Goal: Task Accomplishment & Management: Complete application form

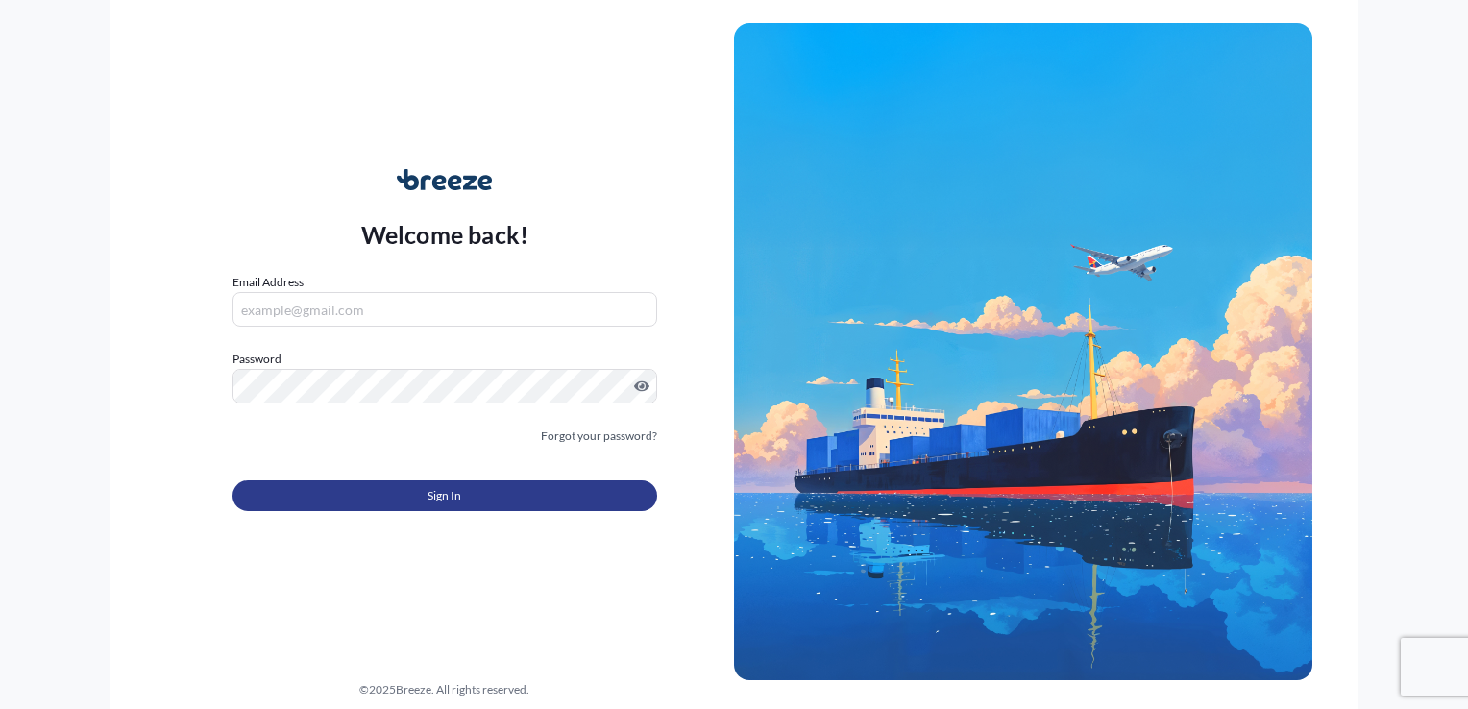
type input "[EMAIL_ADDRESS][DOMAIN_NAME]"
click at [377, 505] on button "Sign In" at bounding box center [444, 495] width 425 height 31
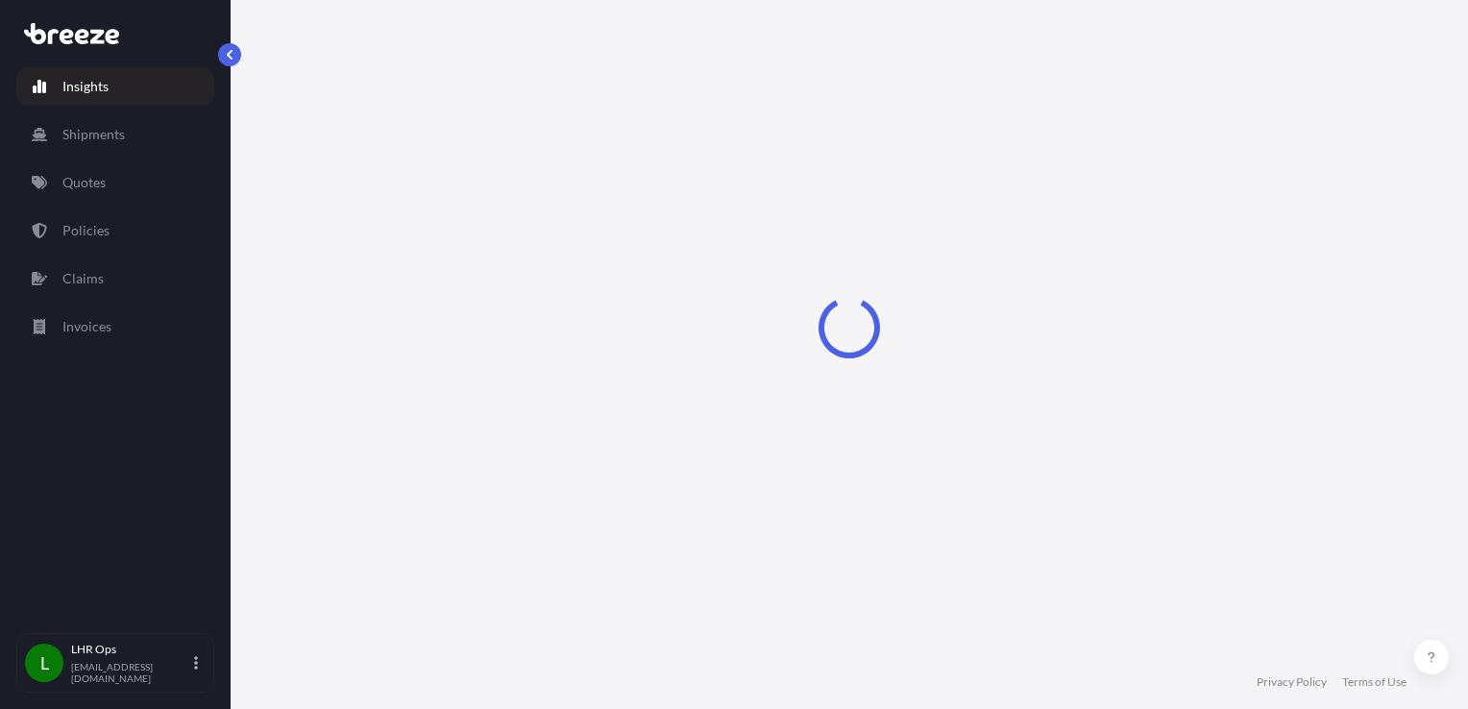
select select "2025"
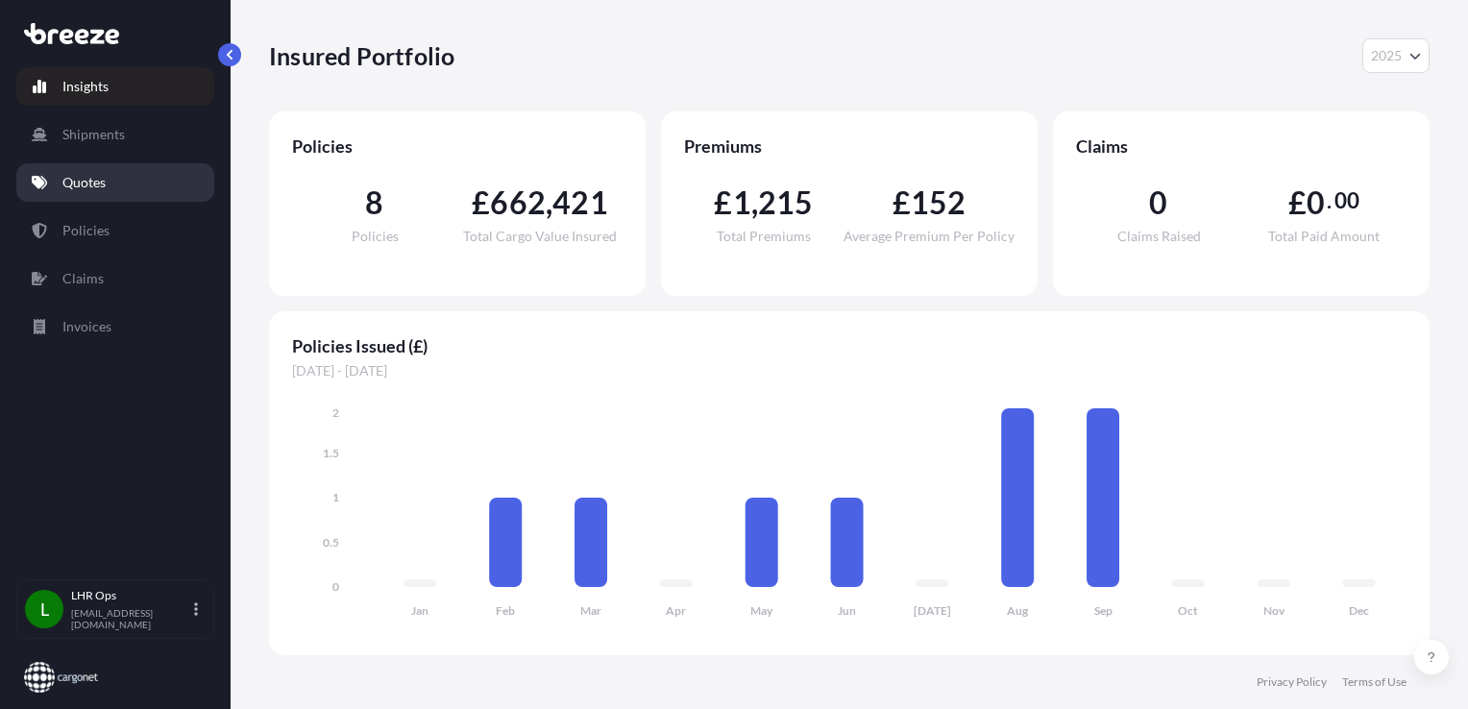
click at [92, 175] on p "Quotes" at bounding box center [83, 182] width 43 height 19
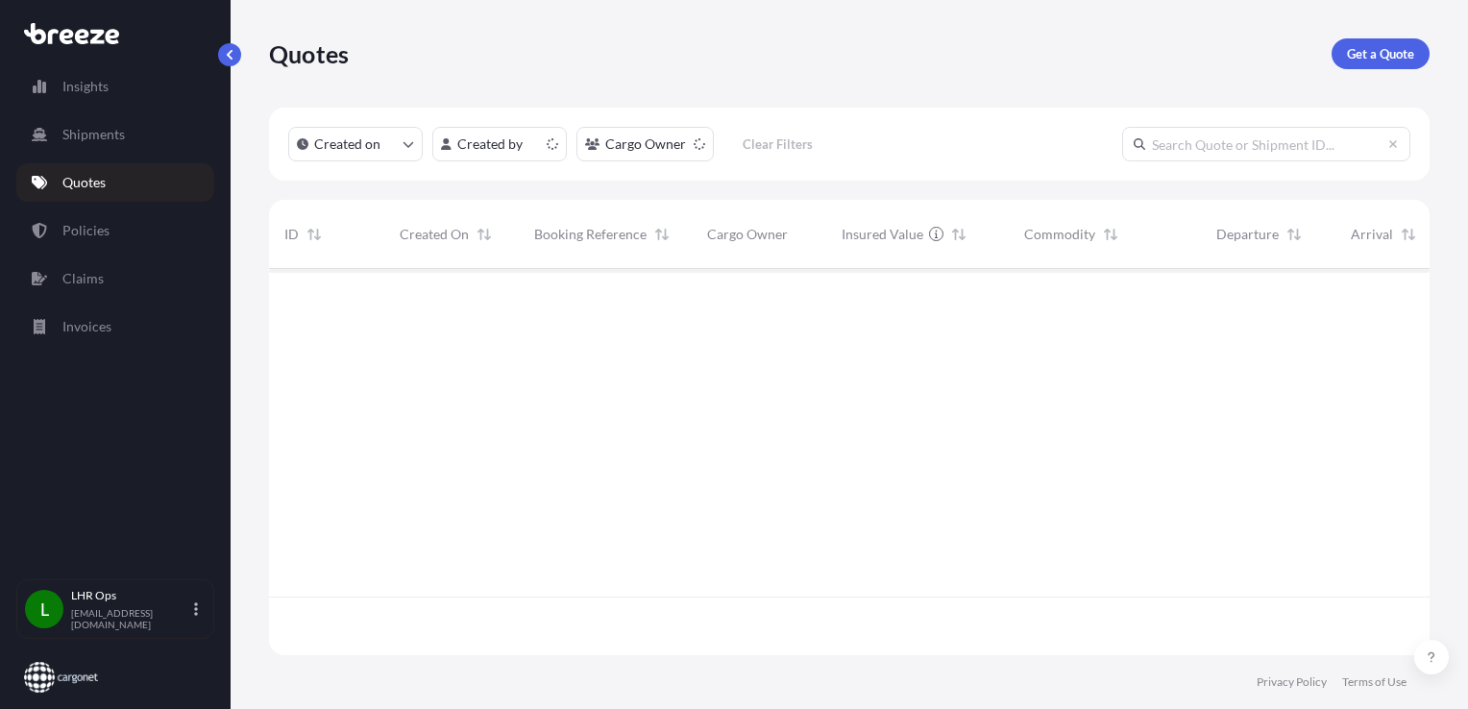
scroll to position [382, 1145]
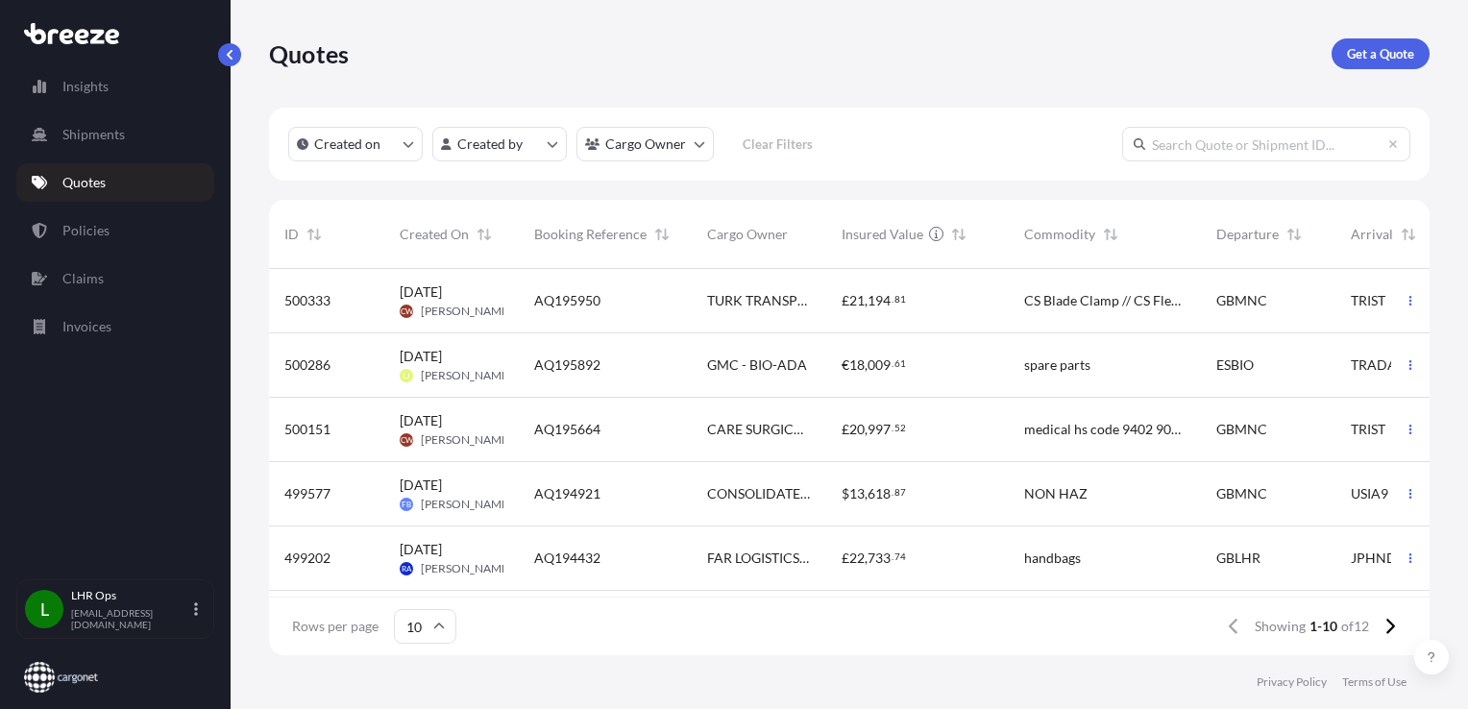
click at [680, 317] on div "AQ195950" at bounding box center [605, 301] width 173 height 64
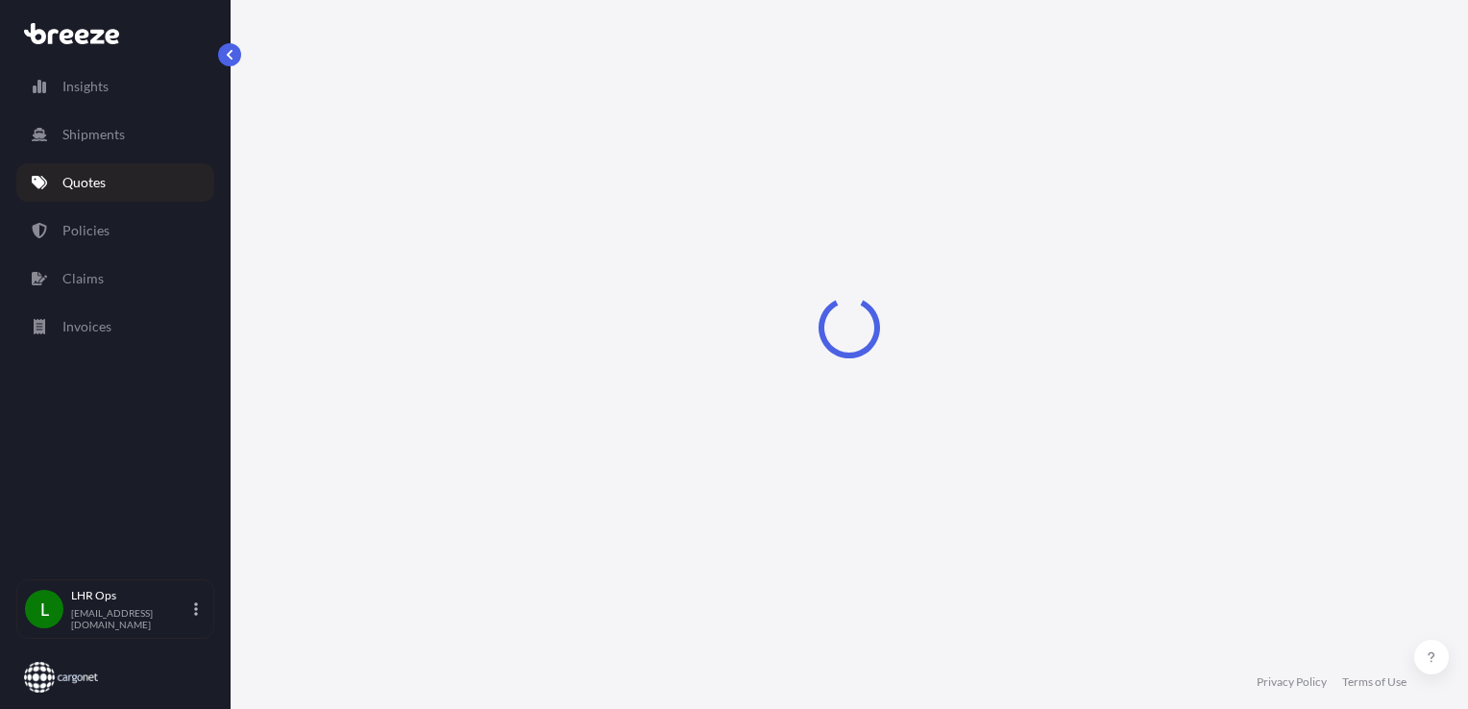
select select "Road"
select select "Air"
select select "1"
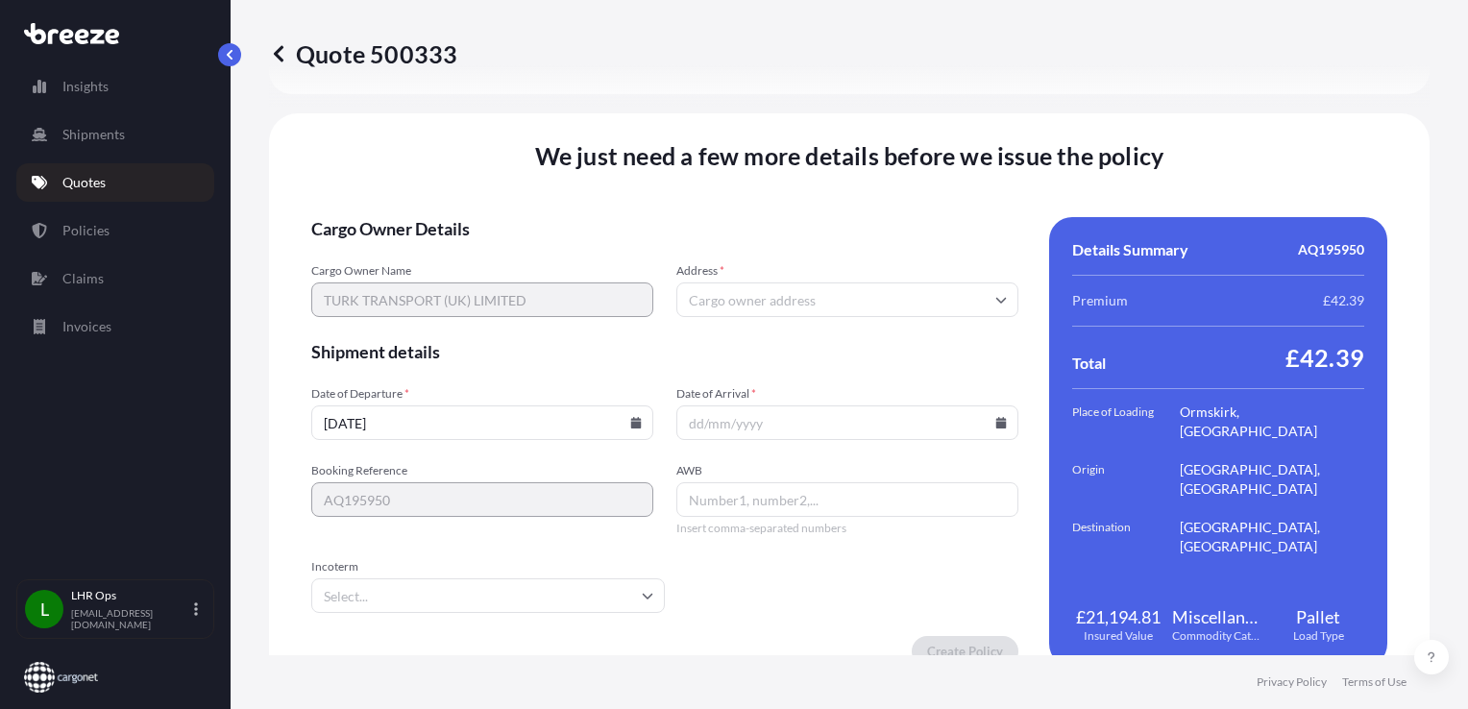
scroll to position [2489, 0]
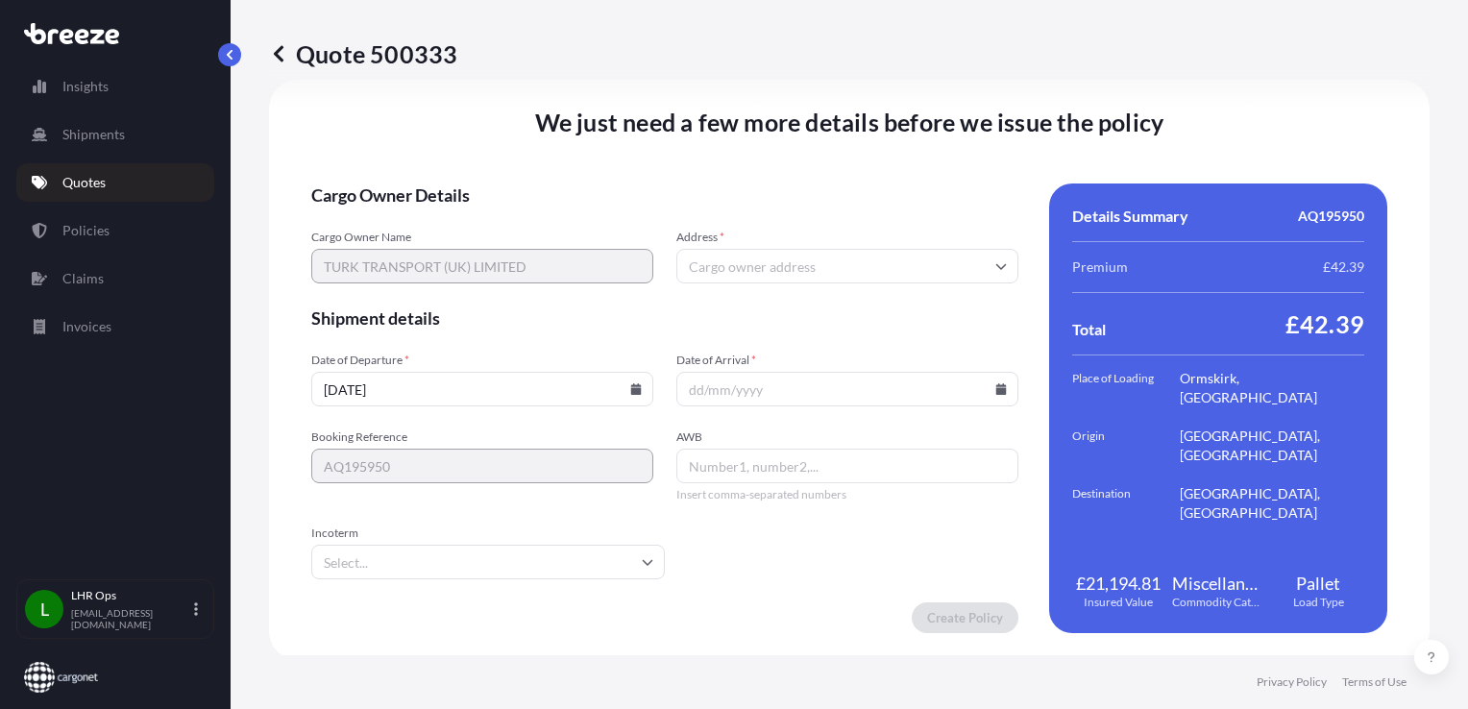
click at [711, 249] on input "Address *" at bounding box center [847, 266] width 342 height 35
click at [606, 395] on input "[DATE]" at bounding box center [482, 389] width 342 height 35
click at [631, 390] on icon at bounding box center [636, 389] width 11 height 12
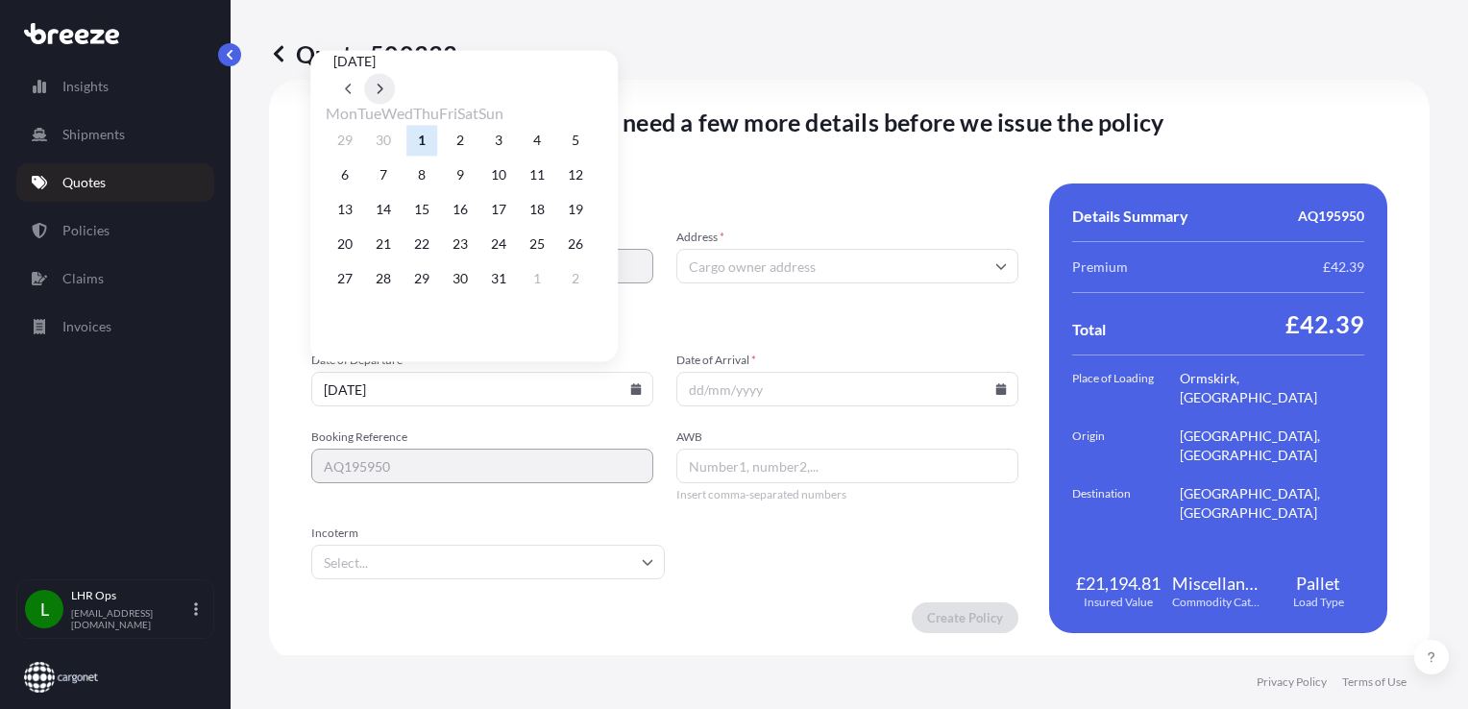
click at [383, 83] on icon at bounding box center [380, 89] width 8 height 12
click at [364, 73] on button at bounding box center [348, 88] width 31 height 31
click at [475, 142] on button "2" at bounding box center [460, 140] width 31 height 31
type input "[DATE]"
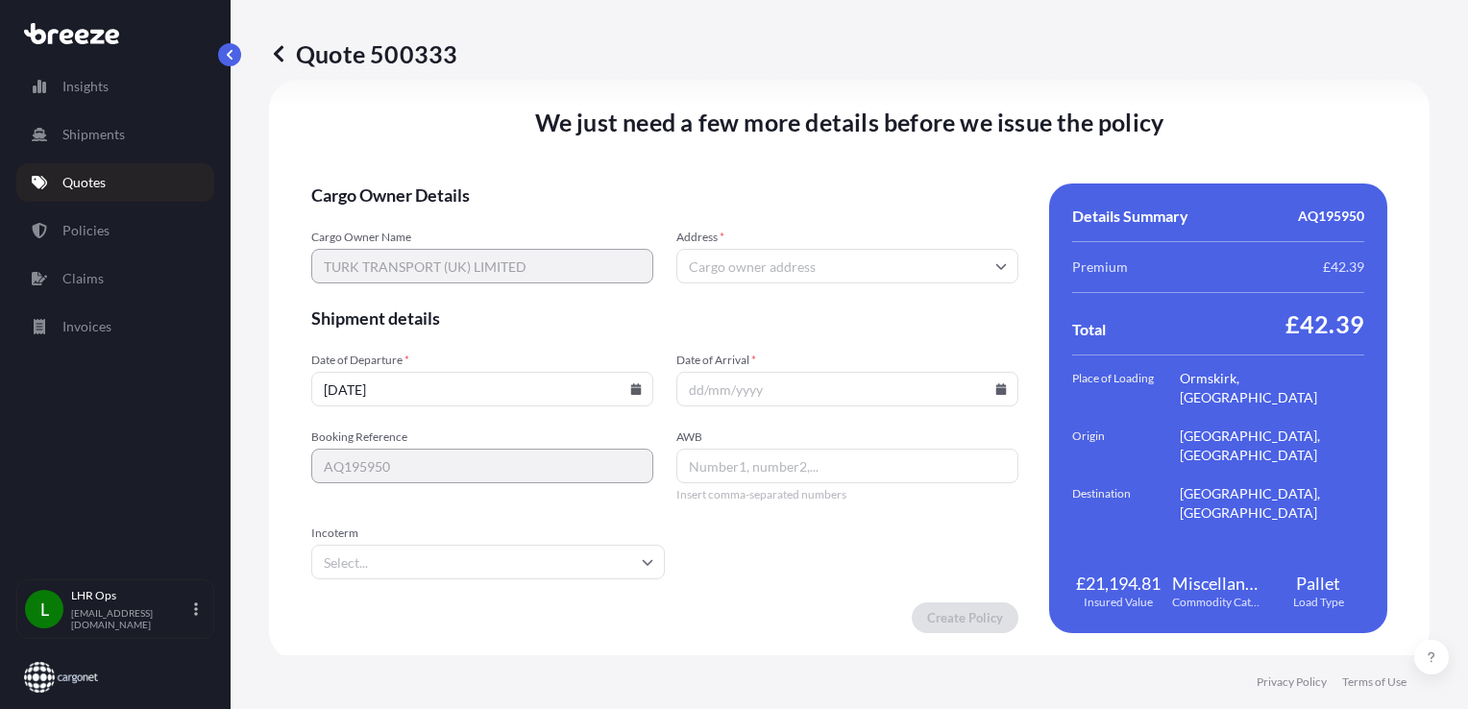
click at [984, 404] on form "Cargo Owner Details Cargo Owner Name TURK TRANSPORT (UK) LIMITED Address * Ship…" at bounding box center [664, 408] width 707 height 450
click at [986, 390] on div at bounding box center [847, 389] width 342 height 35
click at [983, 385] on input "Date of Arrival *" at bounding box center [847, 389] width 342 height 35
click at [996, 387] on icon at bounding box center [1001, 389] width 11 height 12
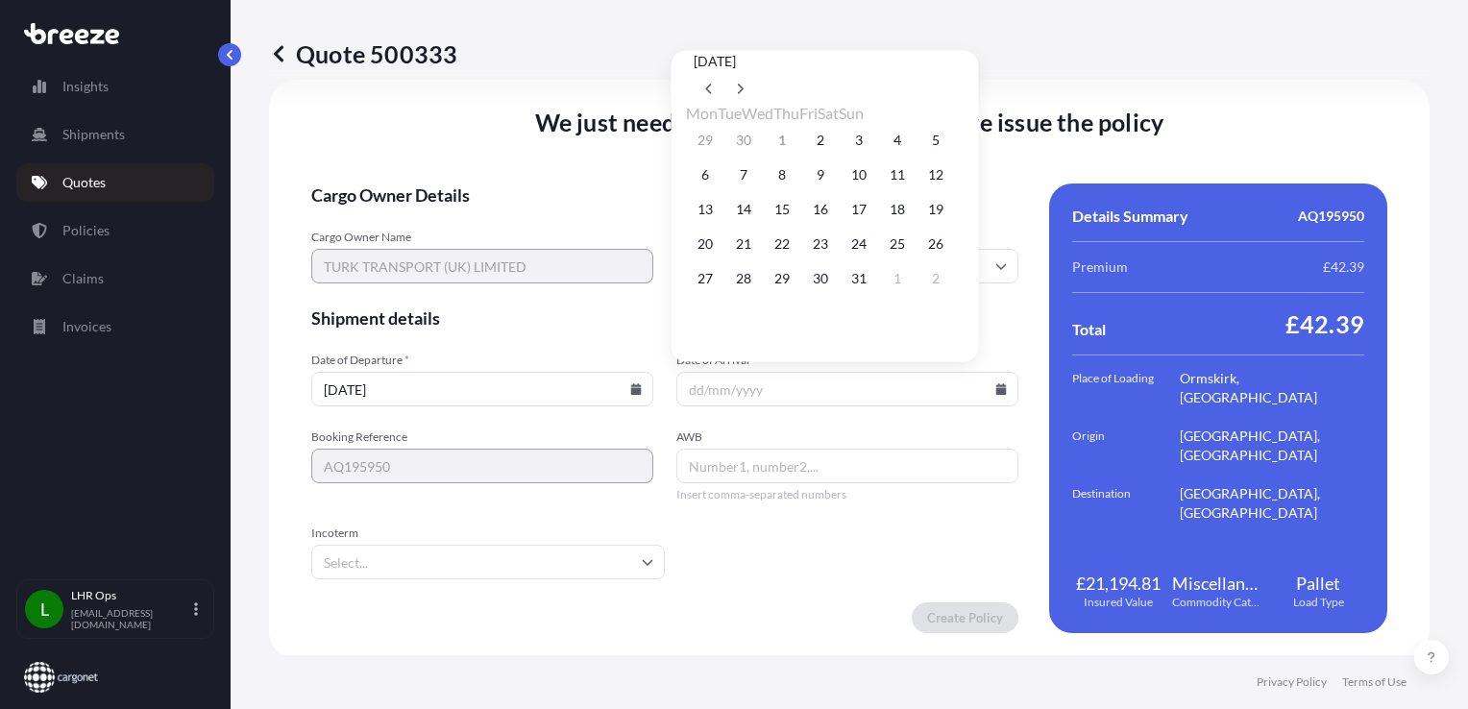
click at [836, 140] on button "2" at bounding box center [820, 140] width 31 height 31
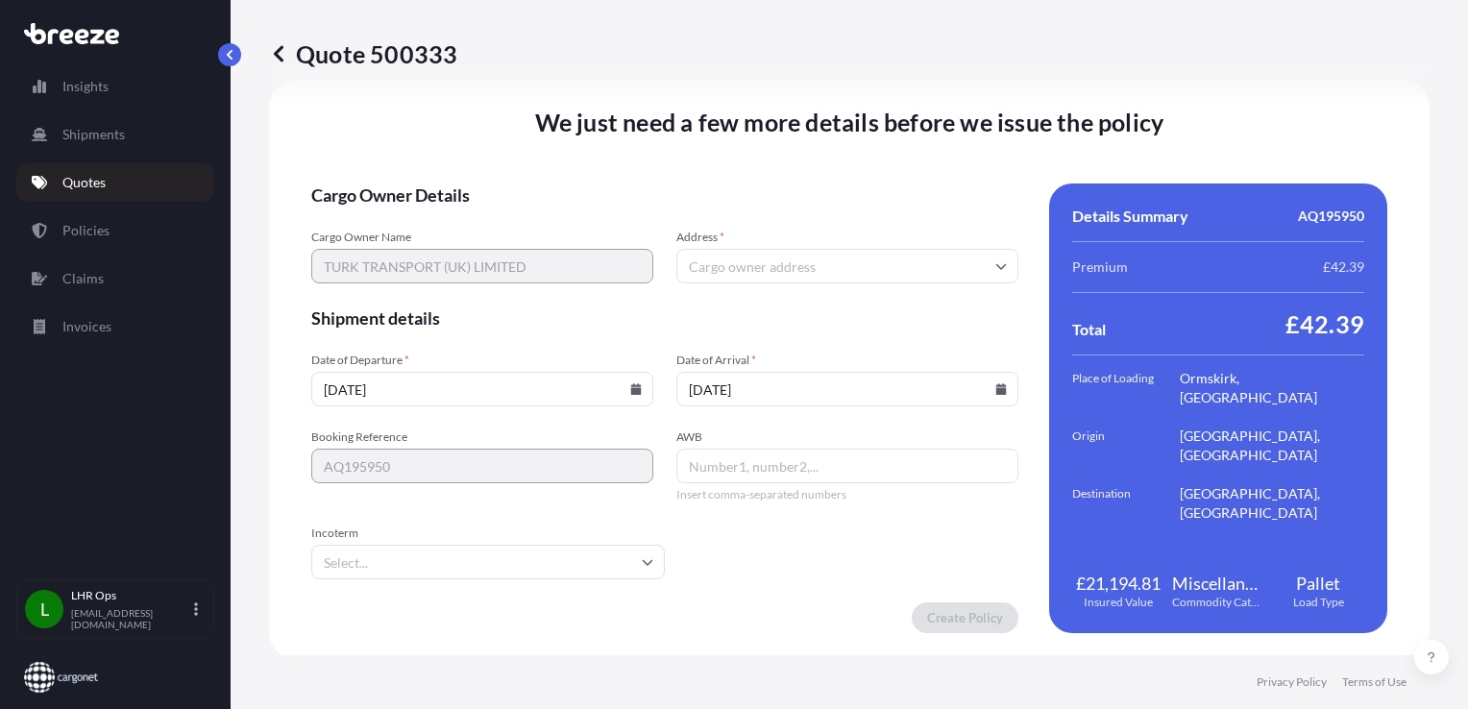
type input "[DATE]"
click at [771, 487] on span "Insert comma-separated numbers" at bounding box center [847, 494] width 342 height 15
drag, startPoint x: 771, startPoint y: 485, endPoint x: 743, endPoint y: 462, distance: 36.9
click at [743, 462] on input "AWB" at bounding box center [847, 466] width 342 height 35
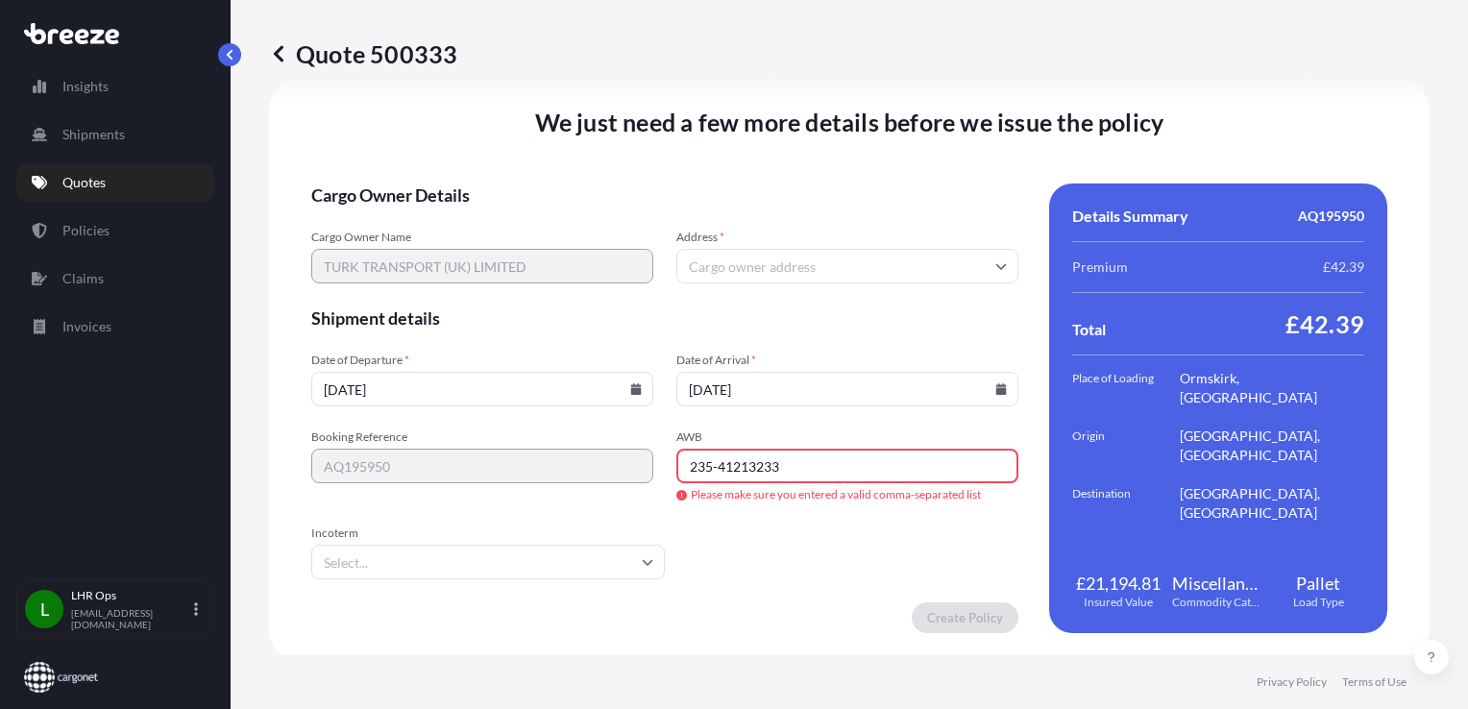
click at [785, 255] on input "Address *" at bounding box center [847, 266] width 342 height 35
click at [806, 471] on input "235-41213233" at bounding box center [847, 466] width 342 height 35
click at [712, 467] on input "235-41213233" at bounding box center [847, 466] width 342 height 35
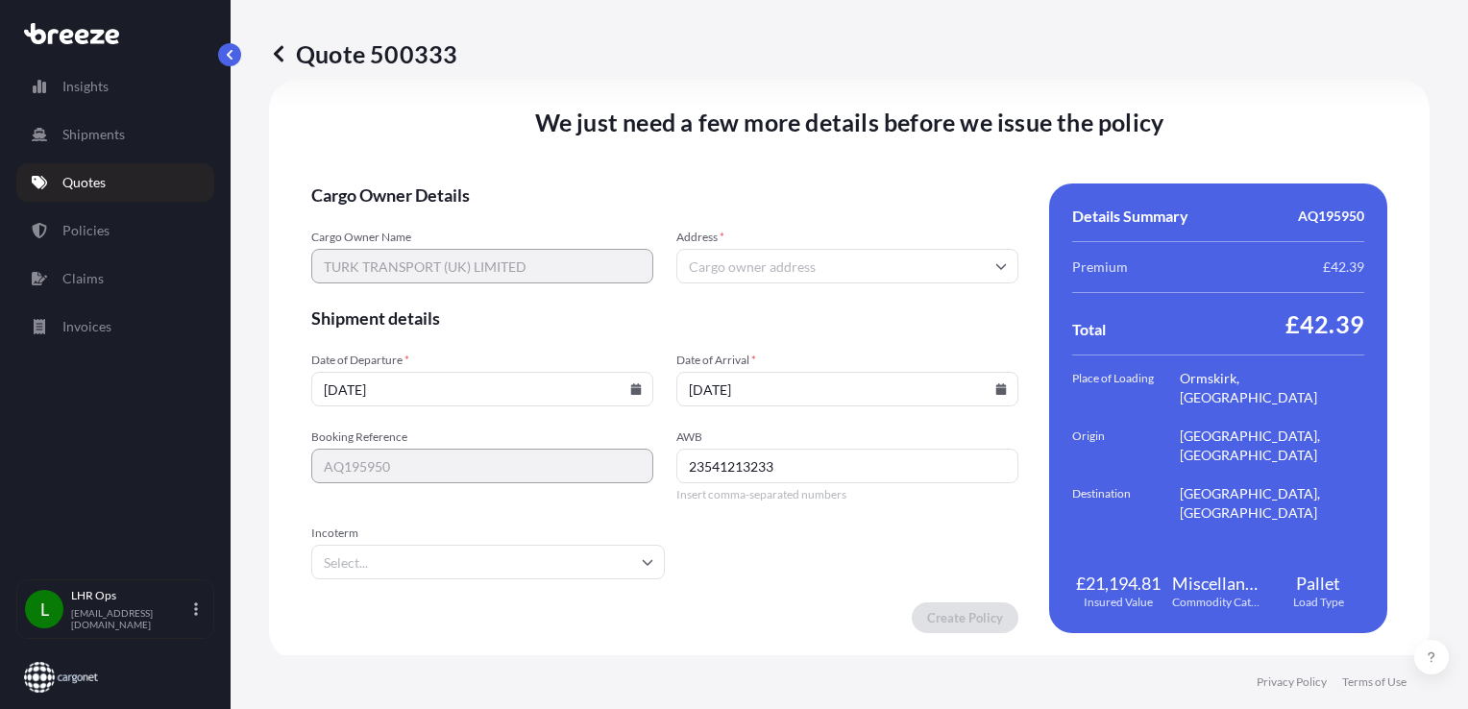
type input "23541213233"
click at [727, 265] on input "Address *" at bounding box center [847, 266] width 342 height 35
paste input "[GEOGRAPHIC_DATA], [PERSON_NAME][GEOGRAPHIC_DATA]"
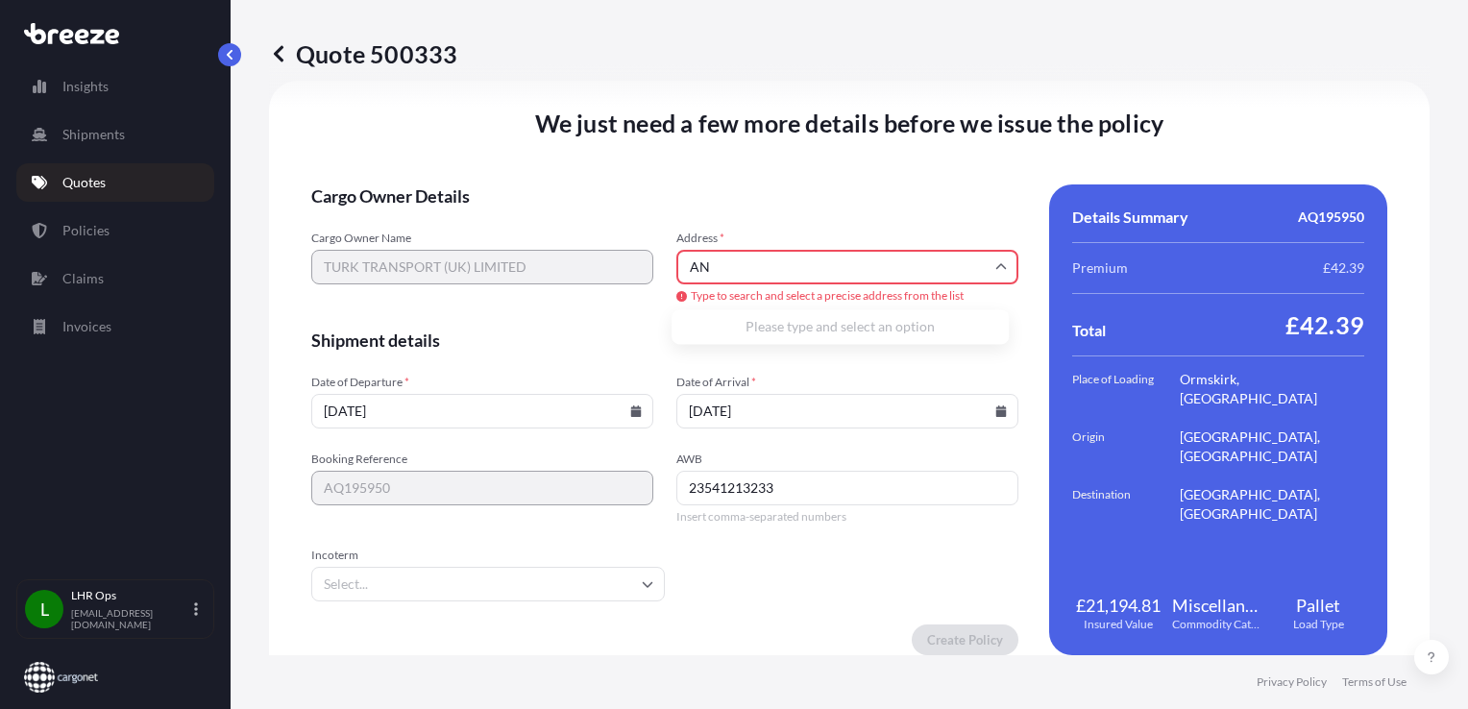
type input "A"
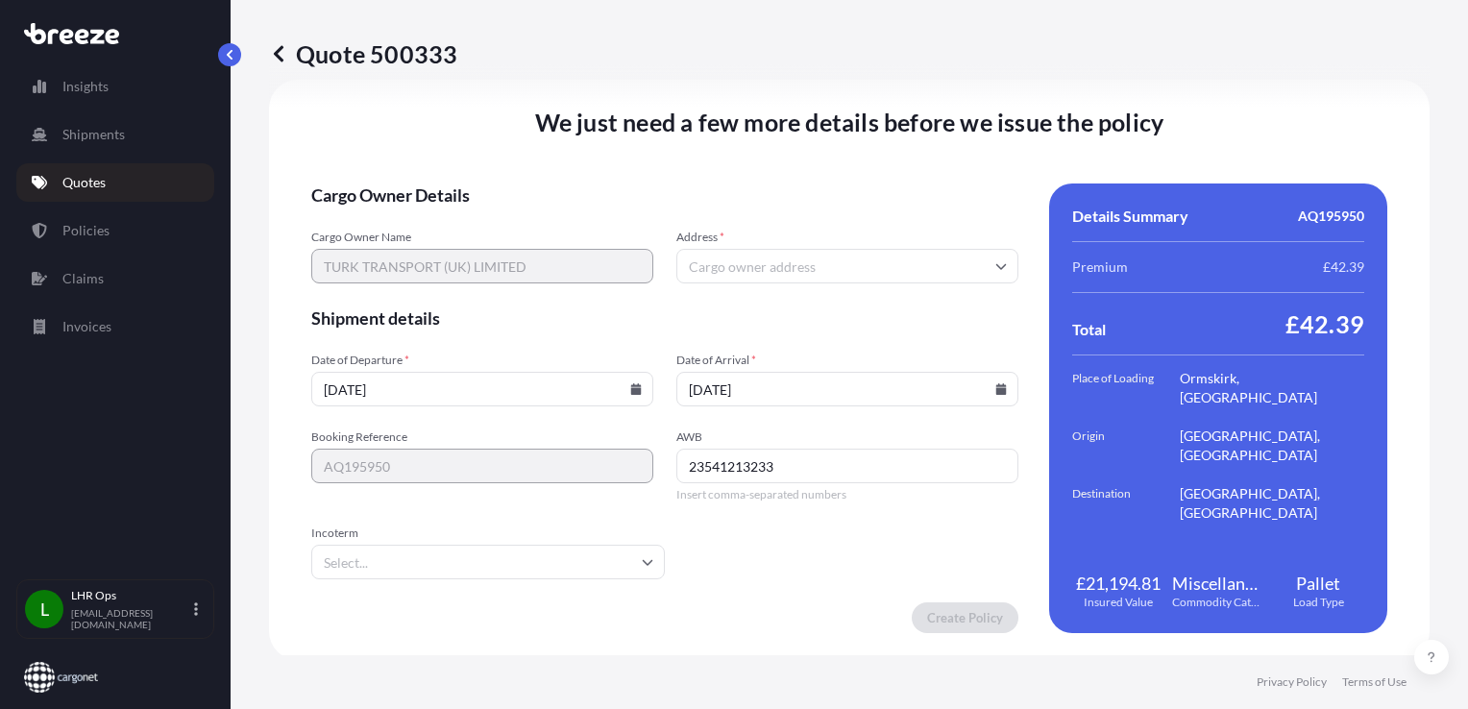
click at [738, 260] on input "Address *" at bounding box center [847, 266] width 342 height 35
paste input "HP6 6FA"
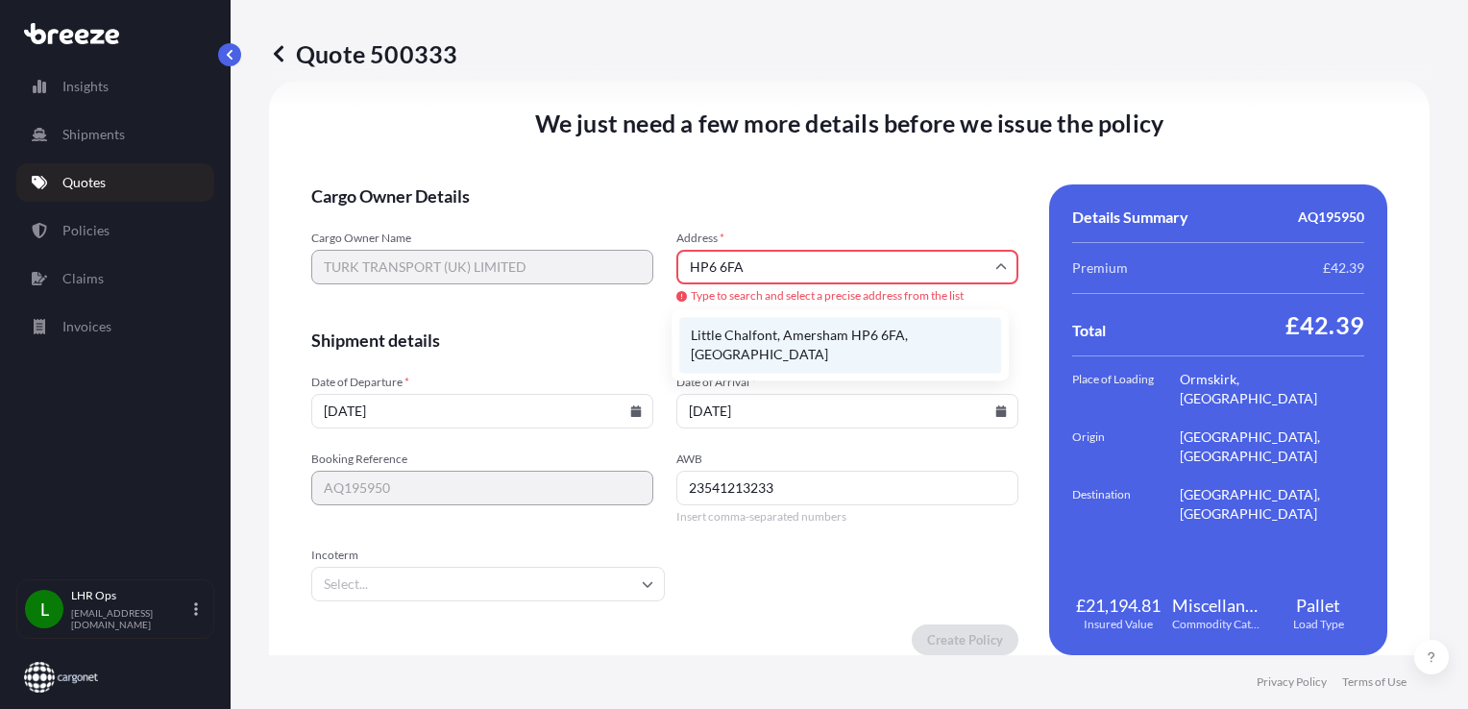
click at [787, 336] on li "Little Chalfont, Amersham HP6 6FA, [GEOGRAPHIC_DATA]" at bounding box center [840, 345] width 322 height 56
type input "Little Chalfont, Amersham HP6 6FA, [GEOGRAPHIC_DATA]"
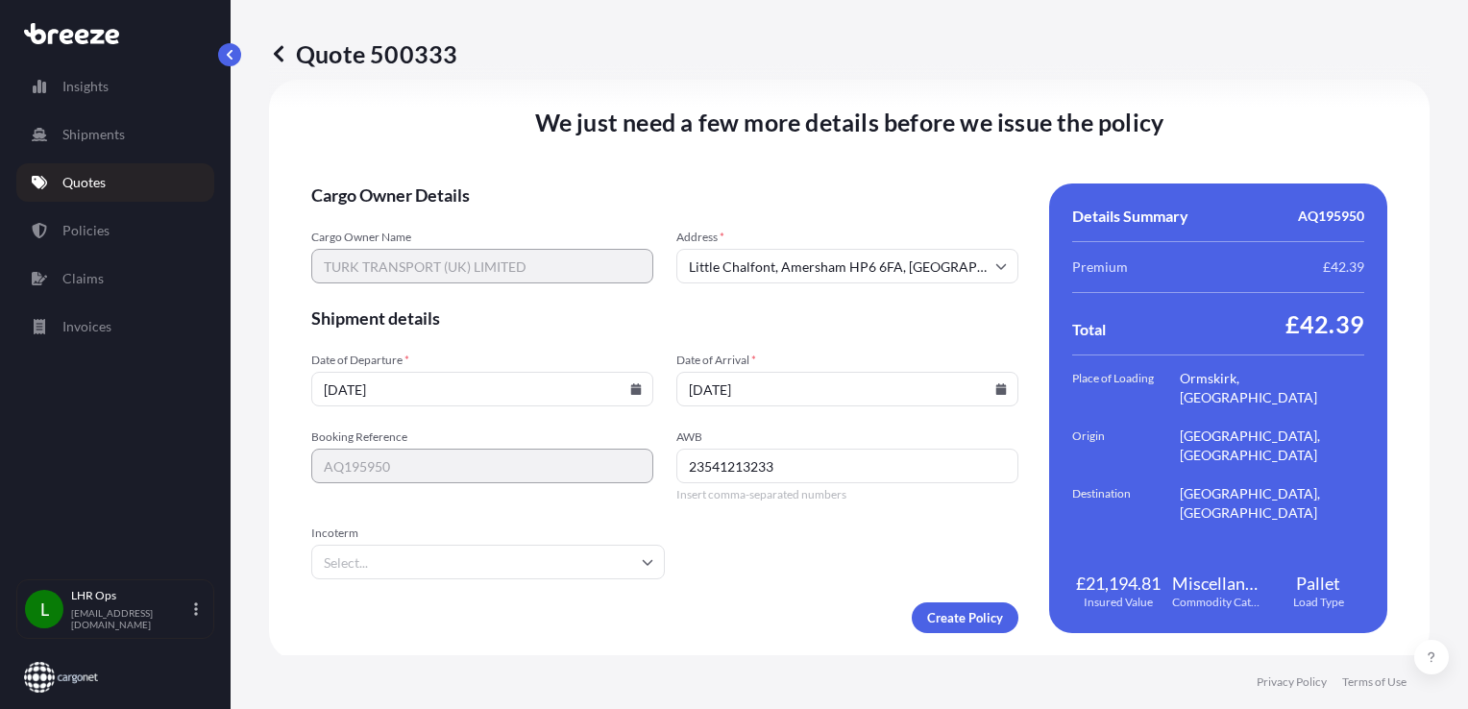
scroll to position [2490, 0]
click at [394, 546] on input "Incoterm" at bounding box center [487, 561] width 353 height 35
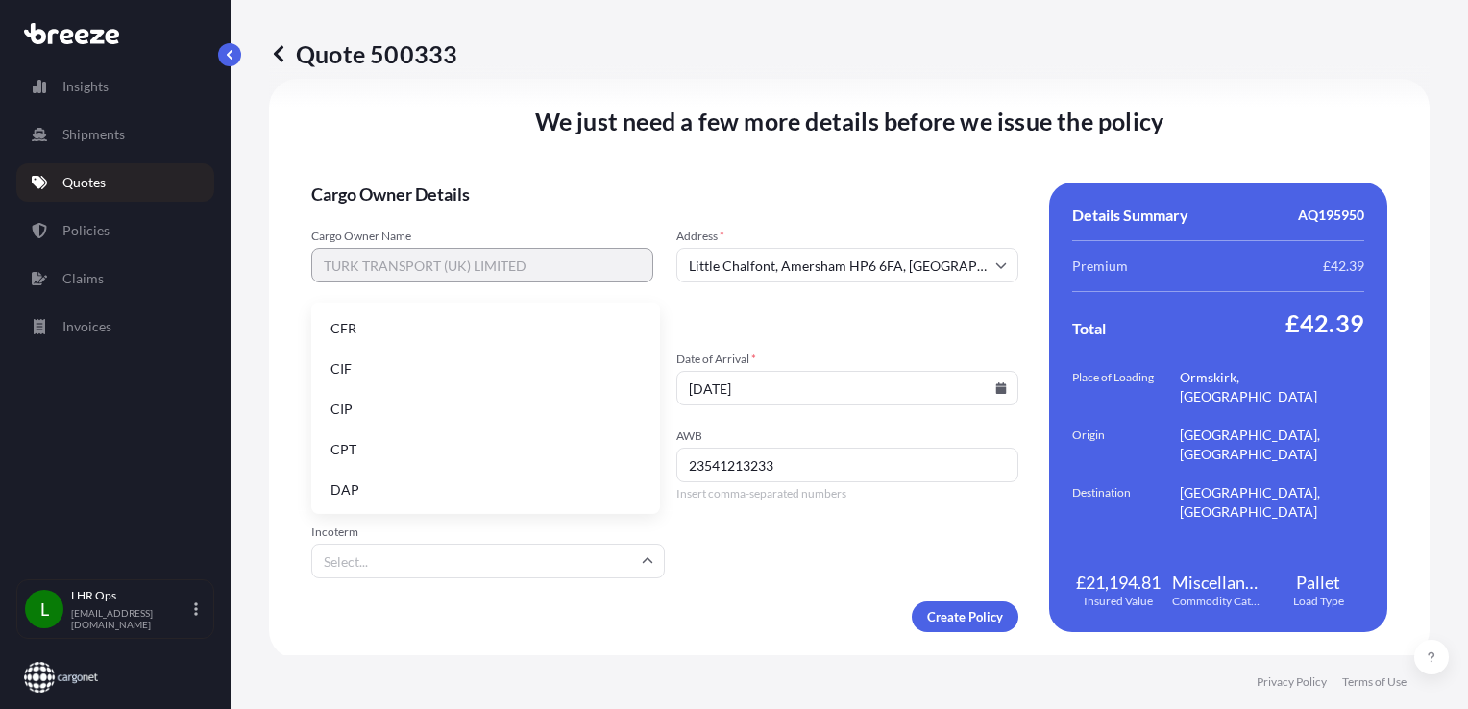
click at [668, 605] on div "Create Policy" at bounding box center [664, 616] width 707 height 31
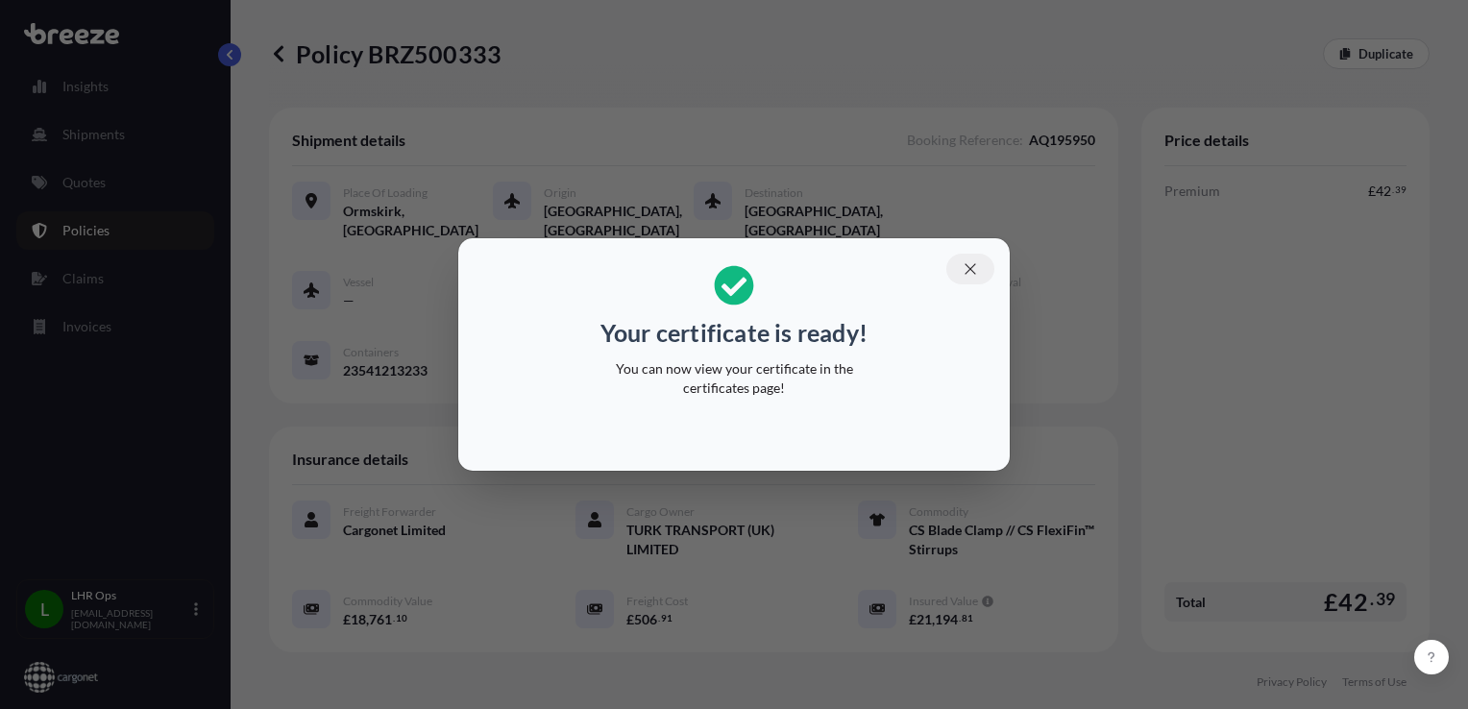
click at [982, 272] on button "button" at bounding box center [970, 269] width 48 height 31
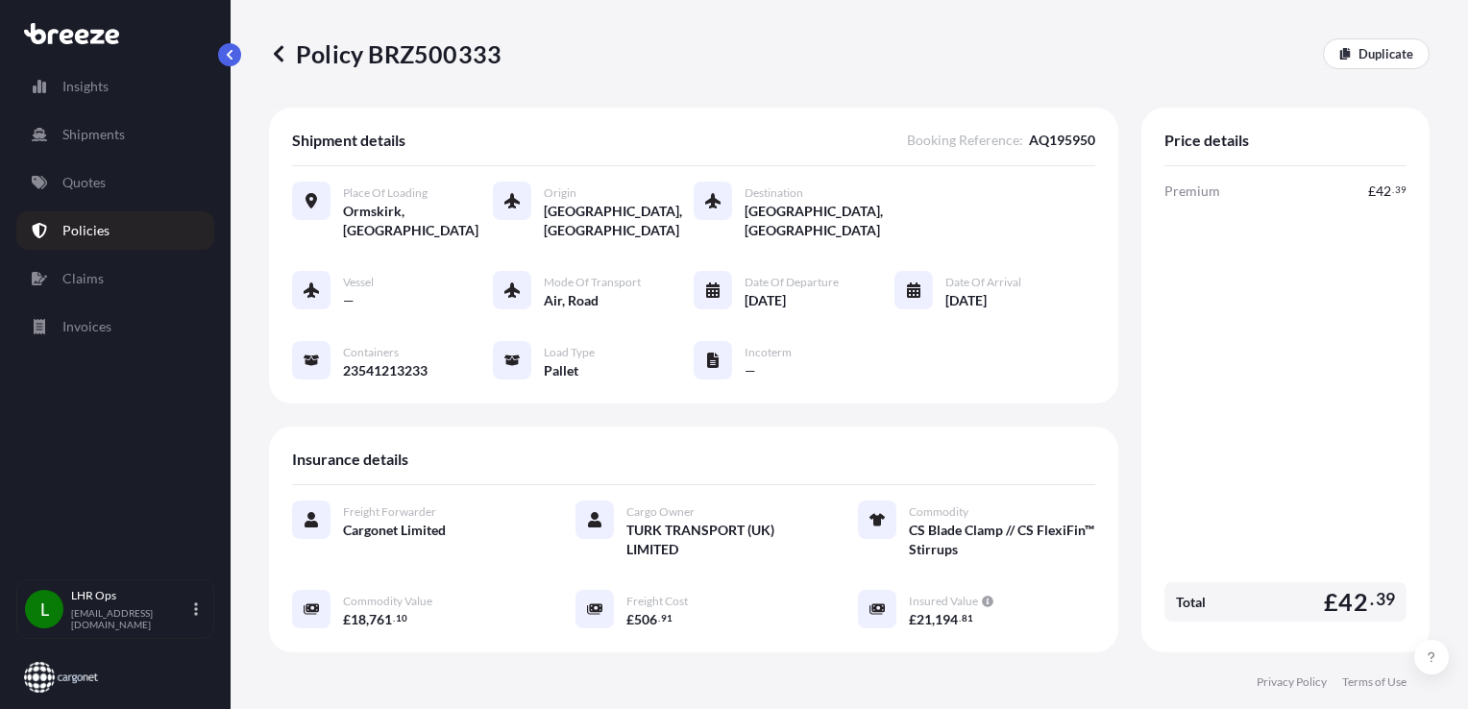
click at [134, 228] on link "Policies" at bounding box center [115, 230] width 198 height 38
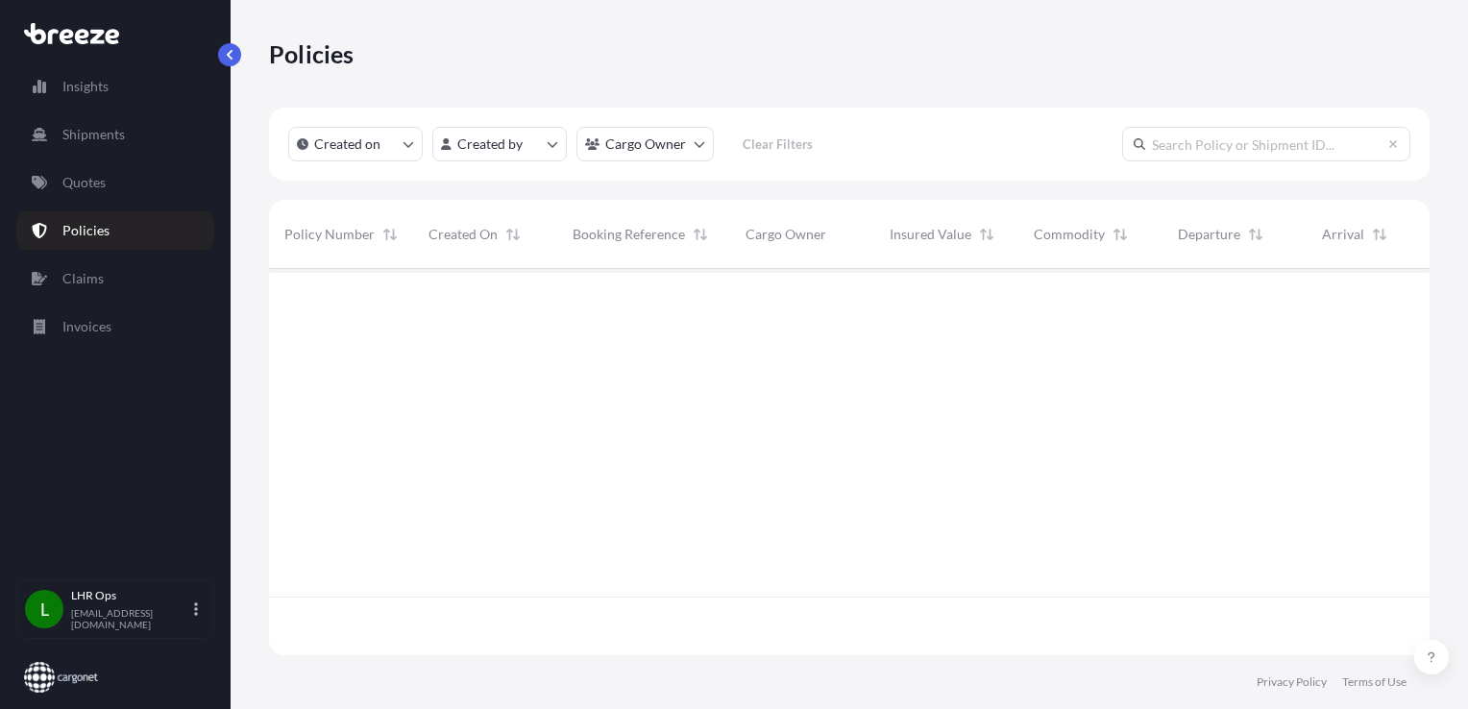
scroll to position [382, 1145]
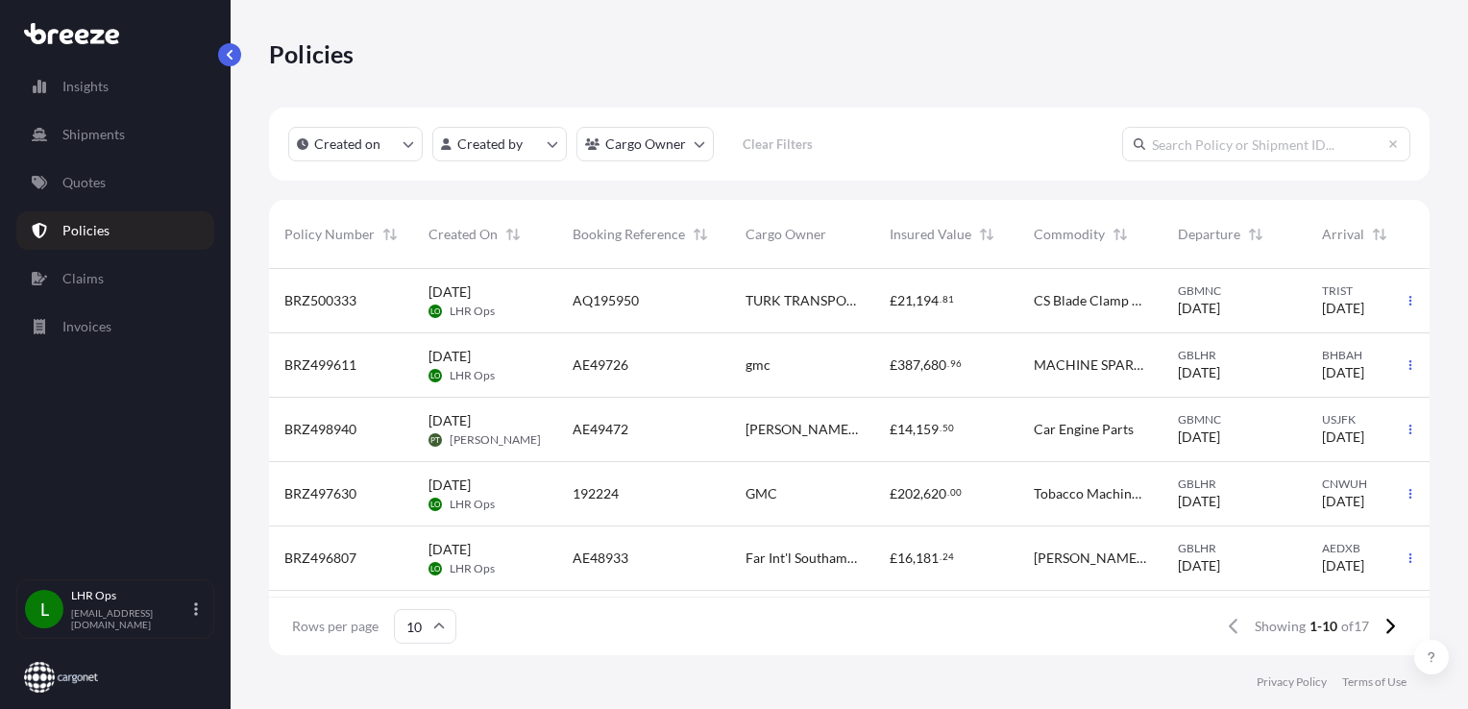
click at [840, 298] on span "TURK TRANSPORT (UK) LIMITED" at bounding box center [801, 300] width 113 height 19
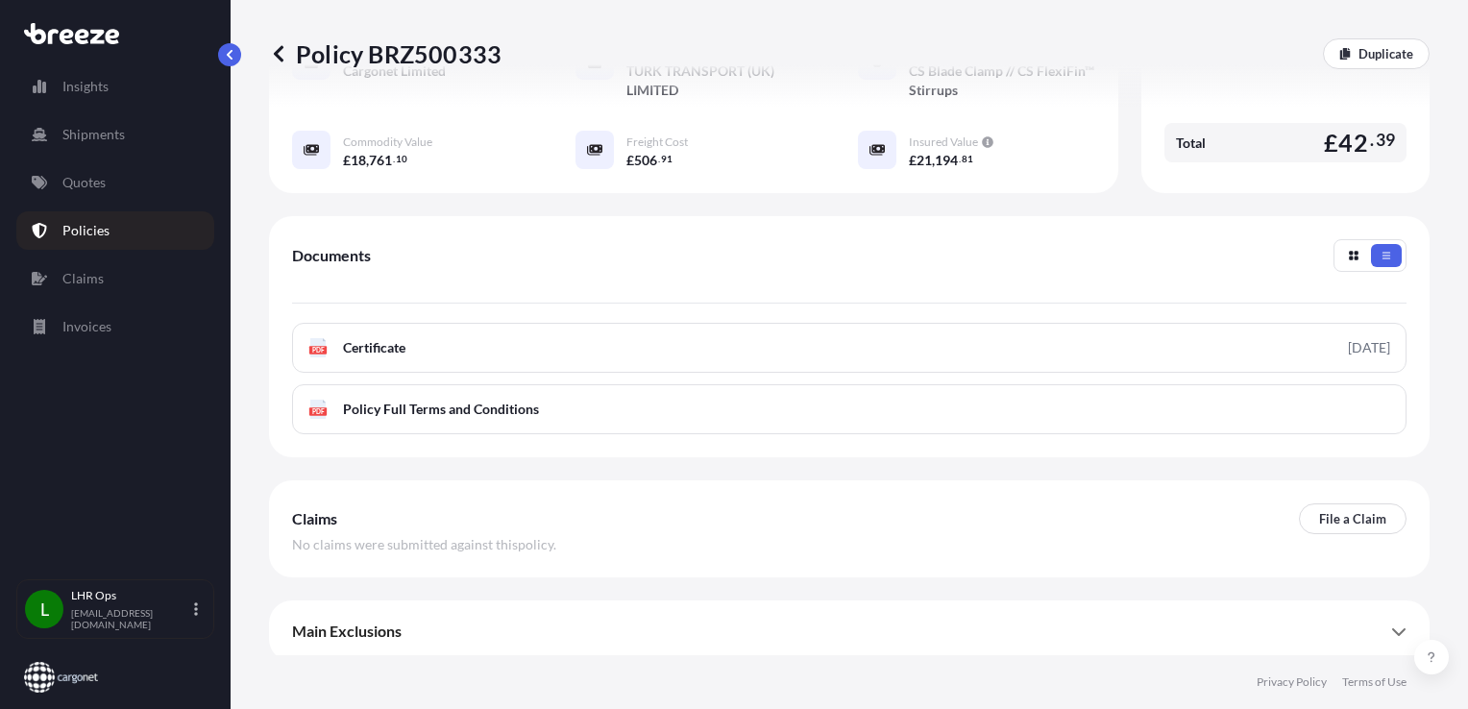
scroll to position [463, 0]
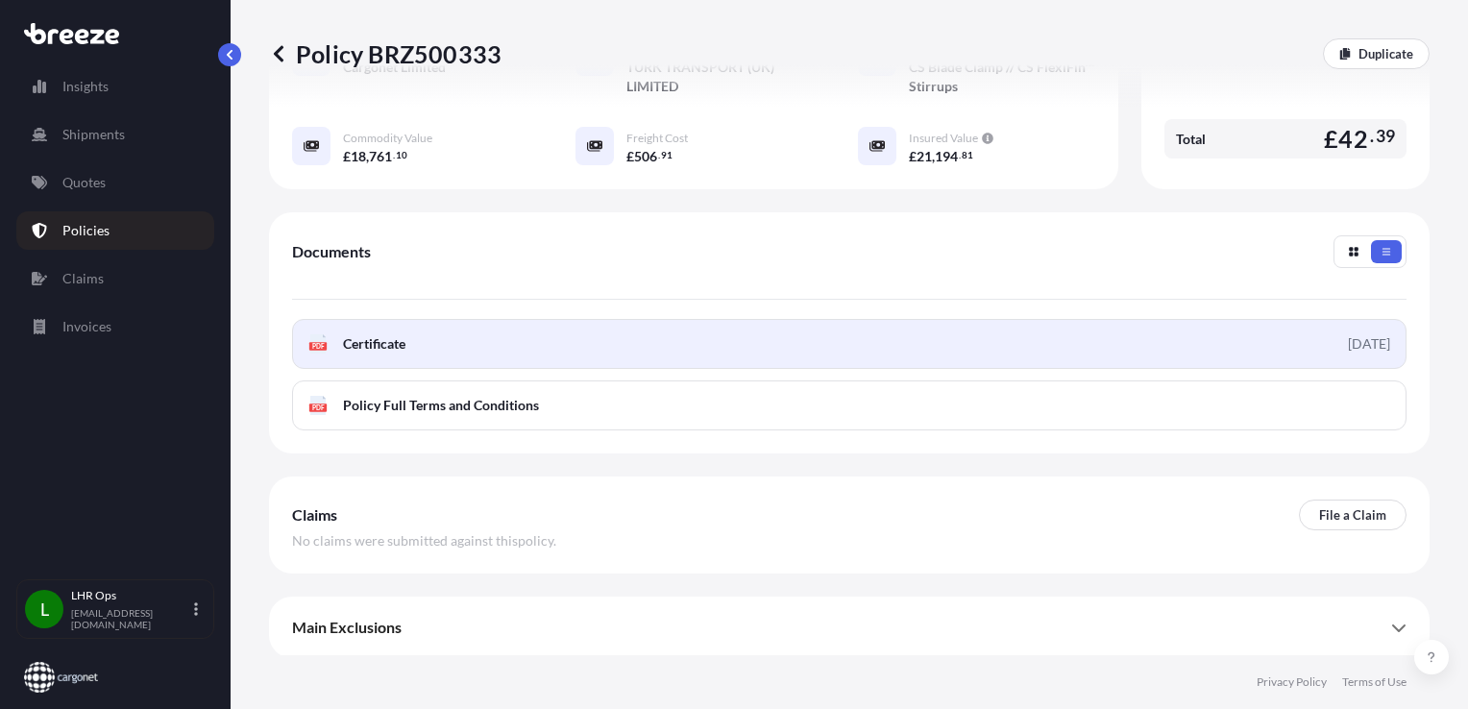
click at [876, 344] on link "PDF Certificate [DATE]" at bounding box center [849, 344] width 1114 height 50
